Goal: Task Accomplishment & Management: Use online tool/utility

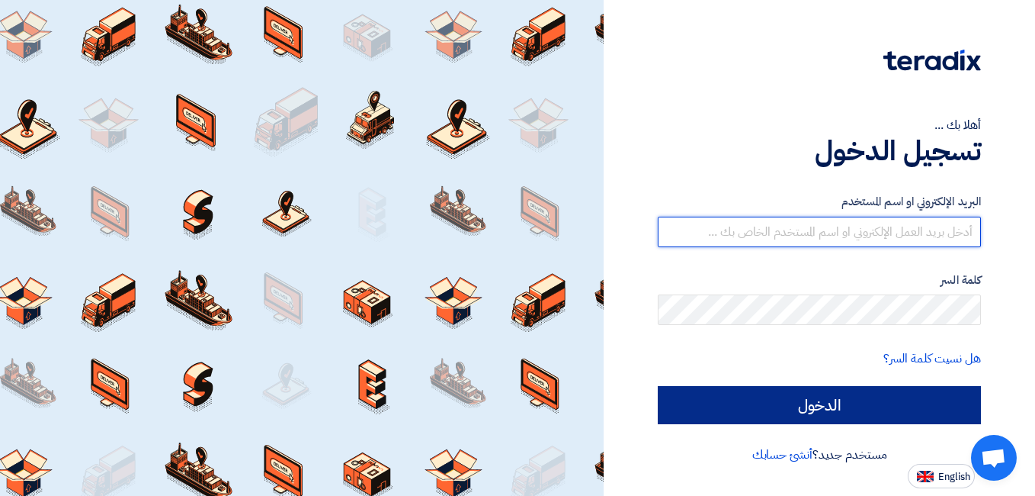
type input "[EMAIL_ADDRESS][DOMAIN_NAME]"
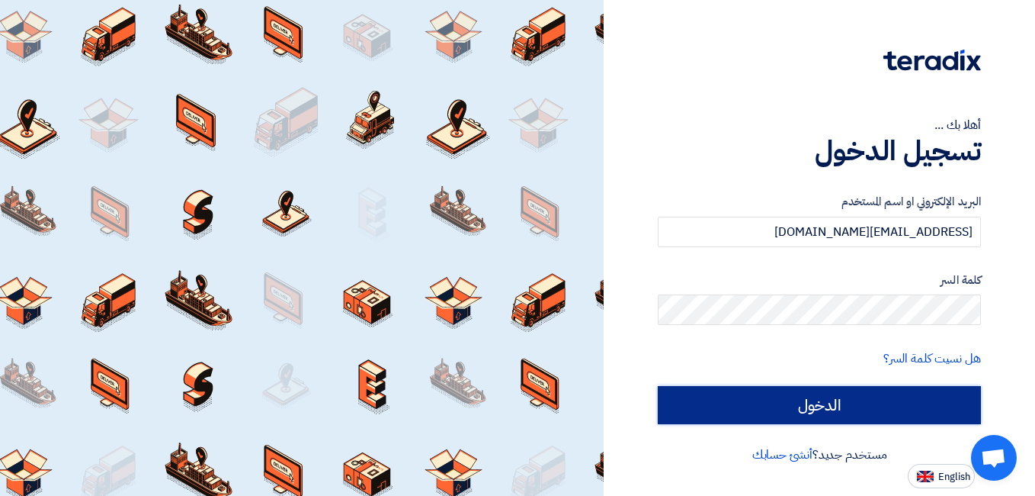
click at [732, 396] on input "الدخول" at bounding box center [819, 405] width 323 height 38
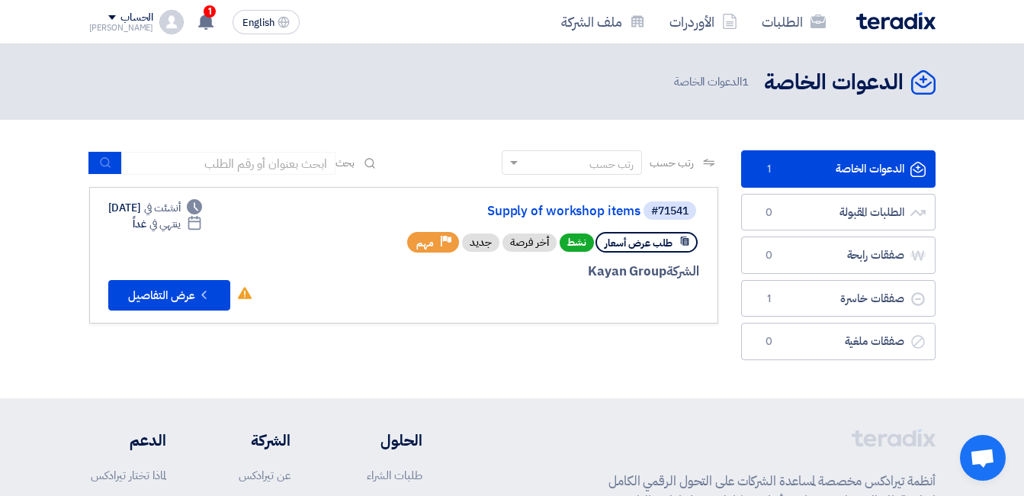
click at [836, 168] on link "الدعوات الخاصة الدعوات الخاصة 1" at bounding box center [838, 168] width 194 height 37
click at [149, 289] on button "Check details عرض التفاصيل" at bounding box center [169, 295] width 122 height 30
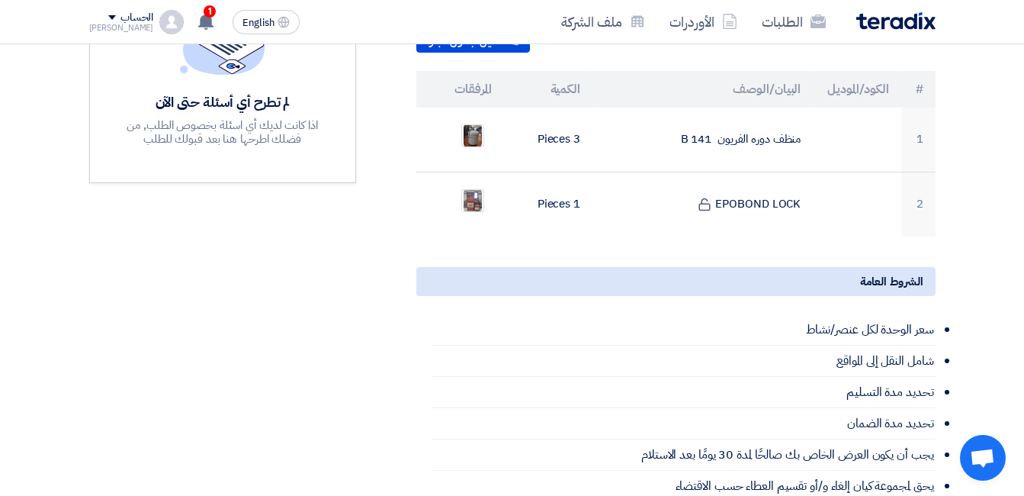
scroll to position [397, 0]
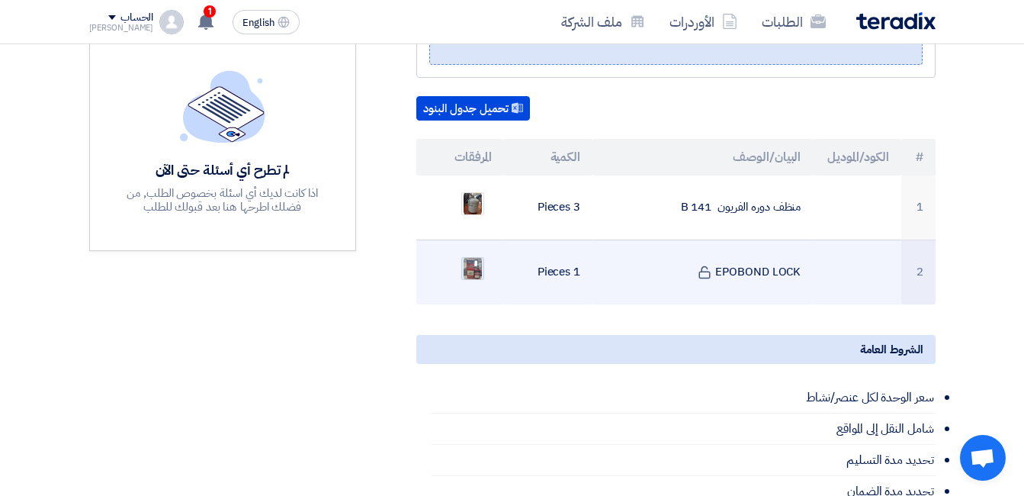
click at [477, 255] on img at bounding box center [472, 268] width 21 height 27
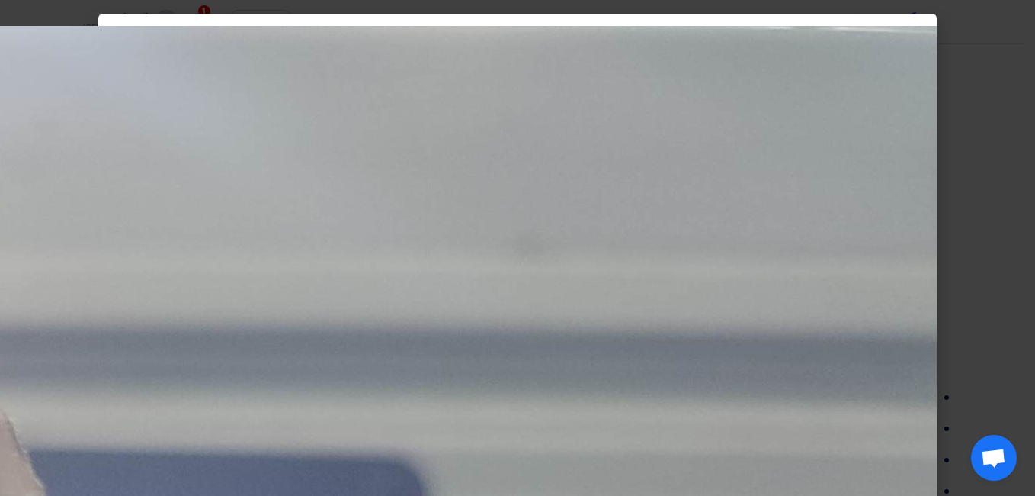
click at [999, 231] on modal-container at bounding box center [517, 248] width 1035 height 496
